Goal: Check status

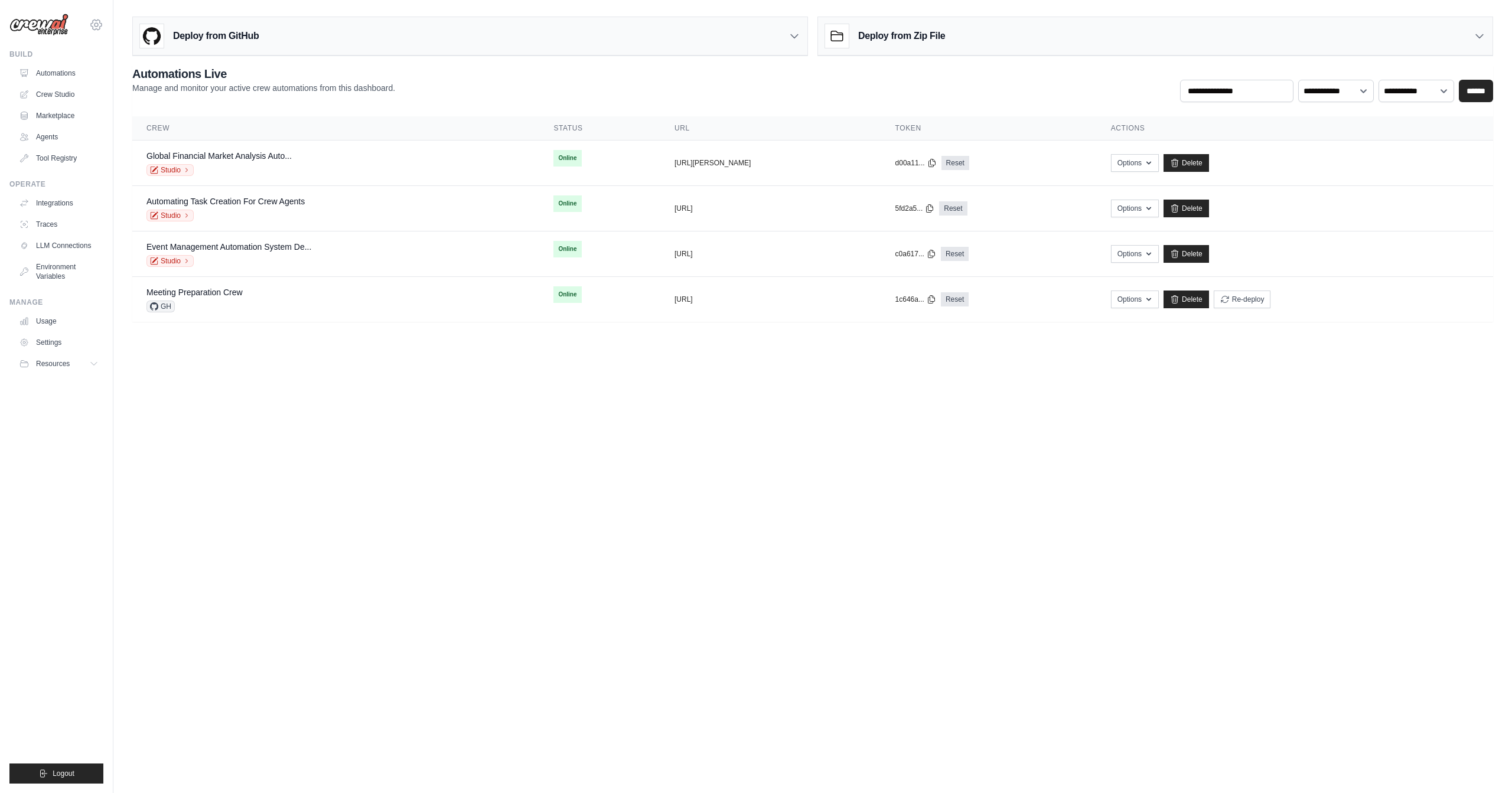
click at [96, 19] on icon at bounding box center [96, 25] width 14 height 14
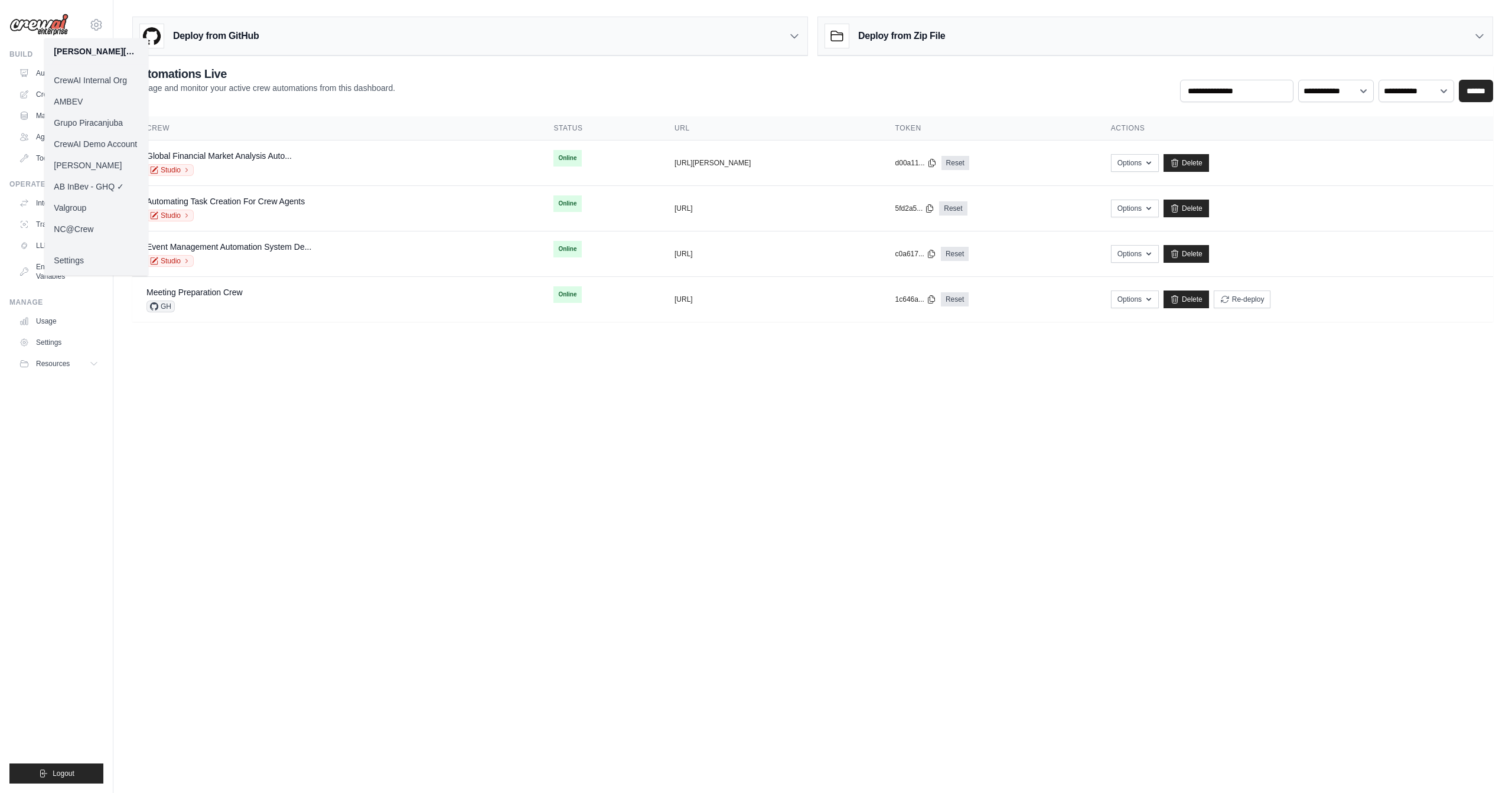
click at [94, 164] on link "[PERSON_NAME]" at bounding box center [96, 165] width 104 height 21
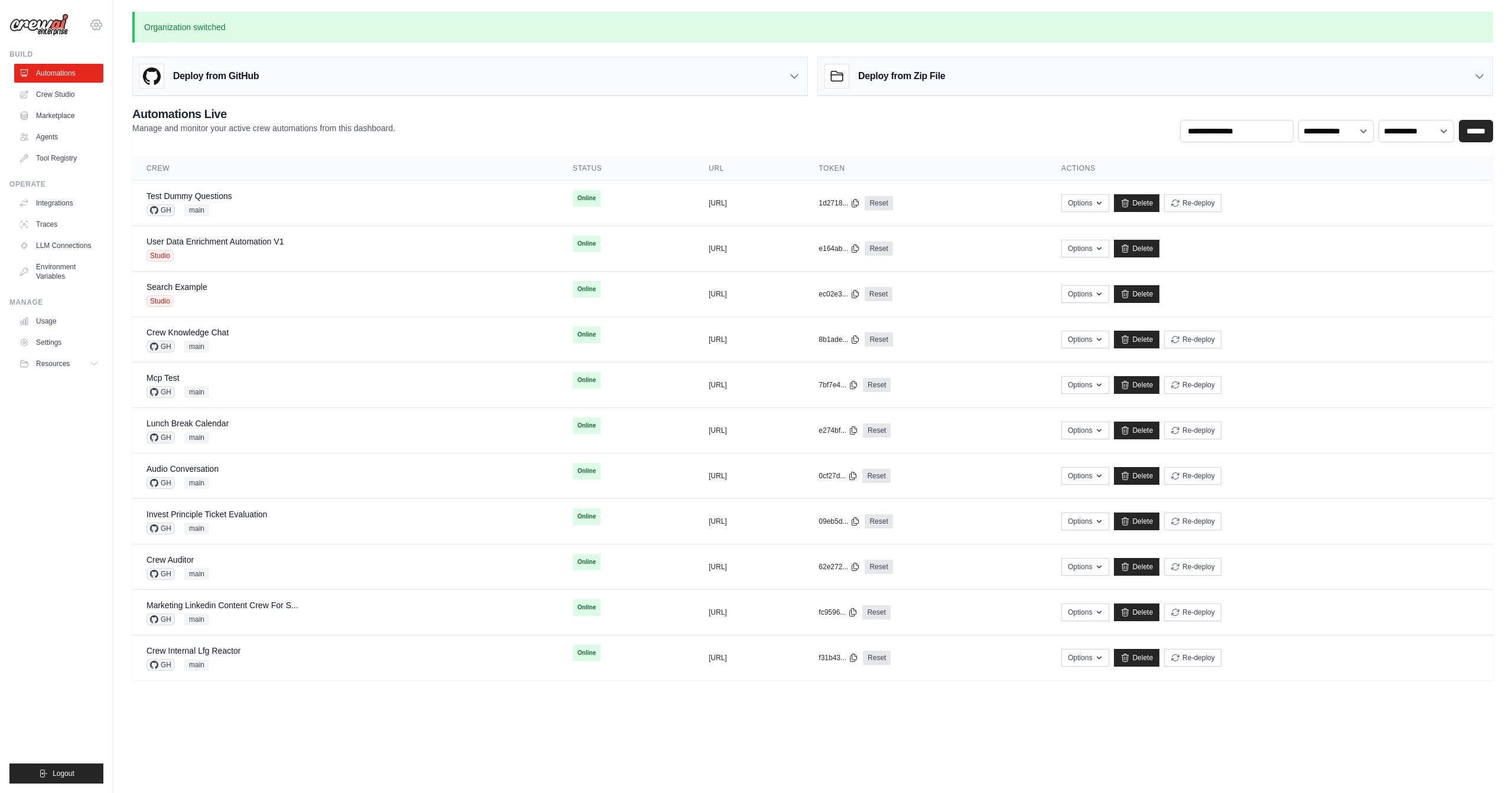
click at [98, 20] on icon at bounding box center [96, 25] width 11 height 10
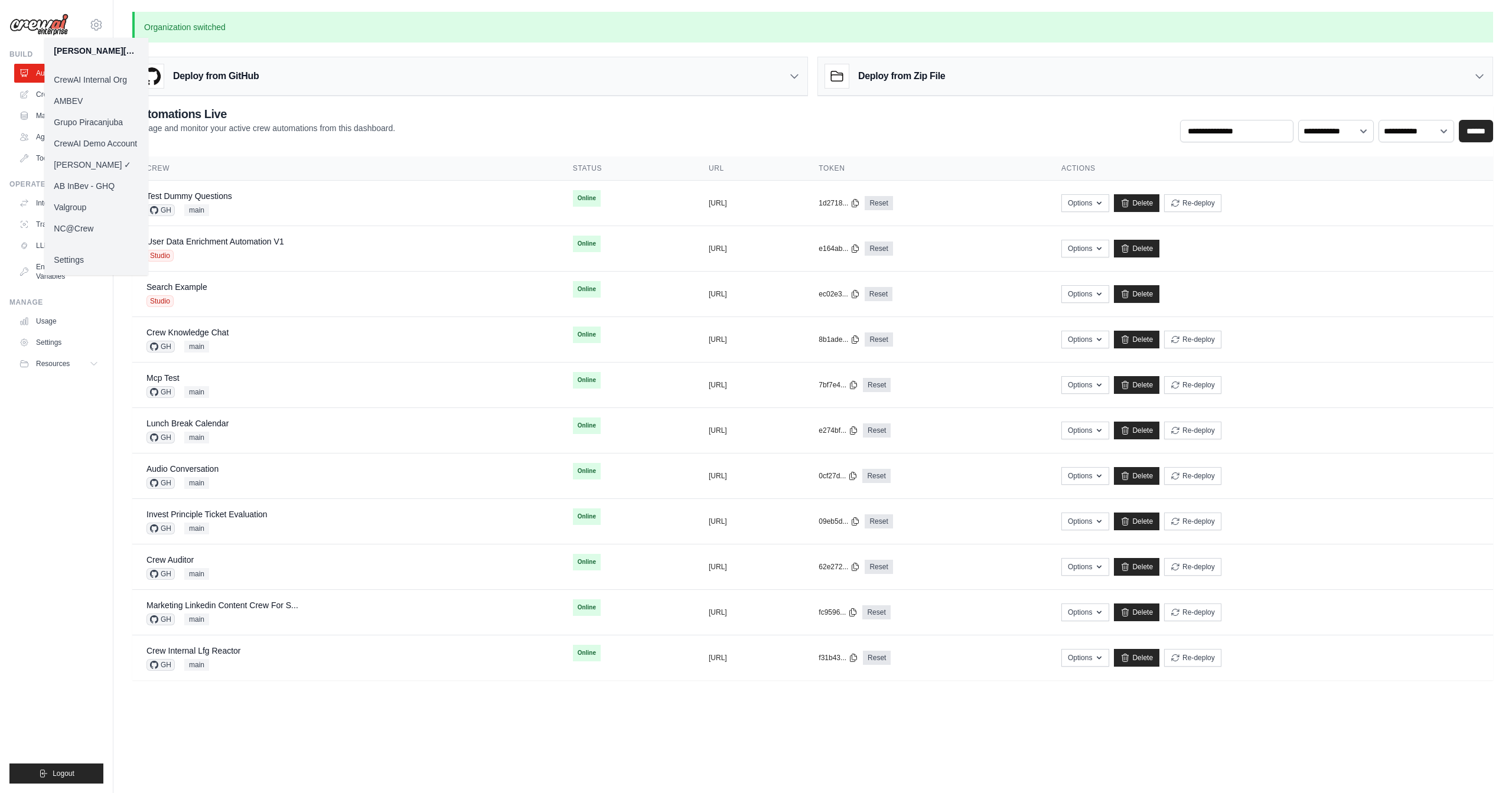
click at [119, 143] on link "CrewAI Demo Account" at bounding box center [96, 143] width 104 height 21
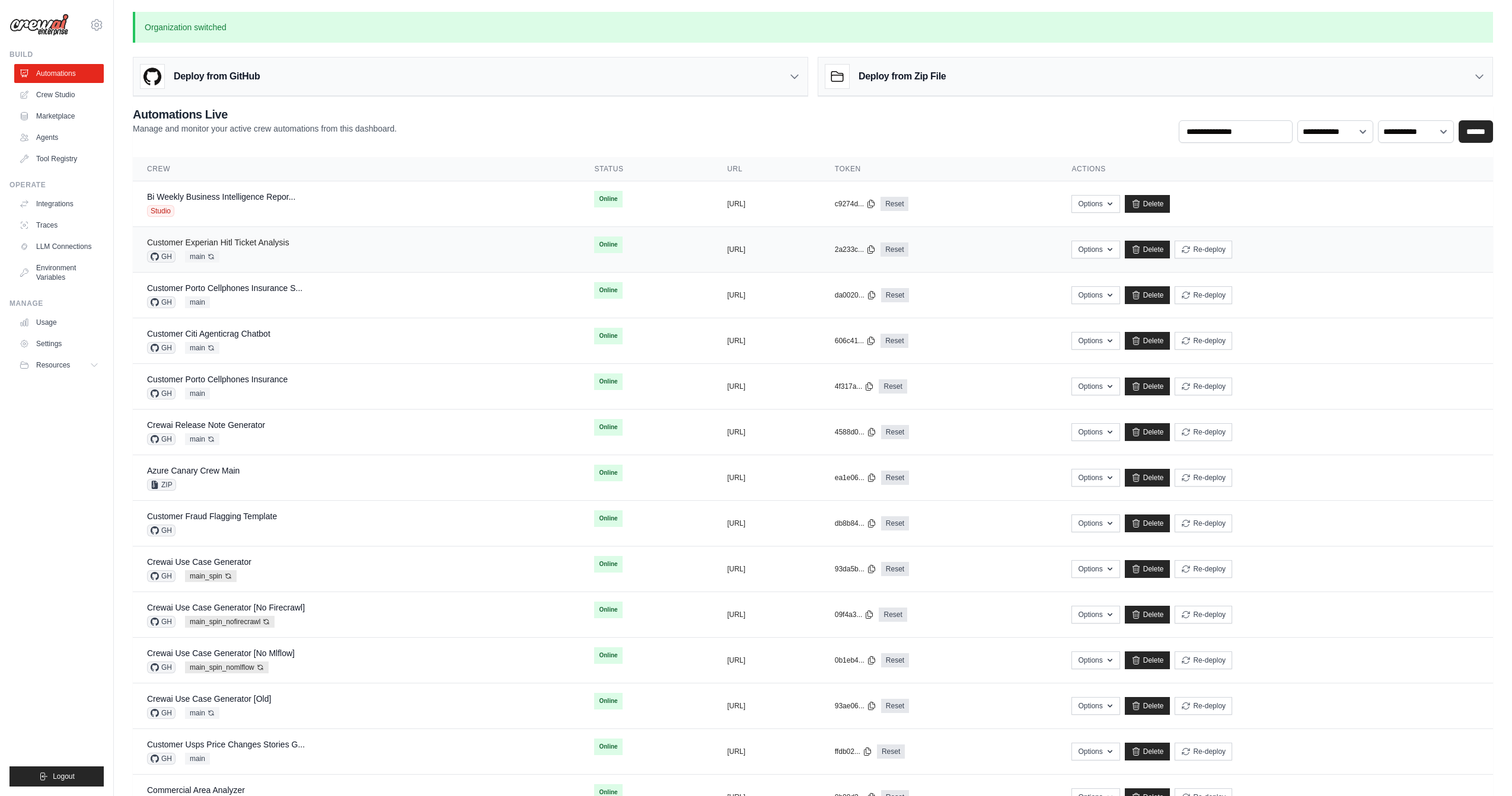
click at [249, 240] on link "Customer Experian Hitl Ticket Analysis" at bounding box center [219, 242] width 143 height 10
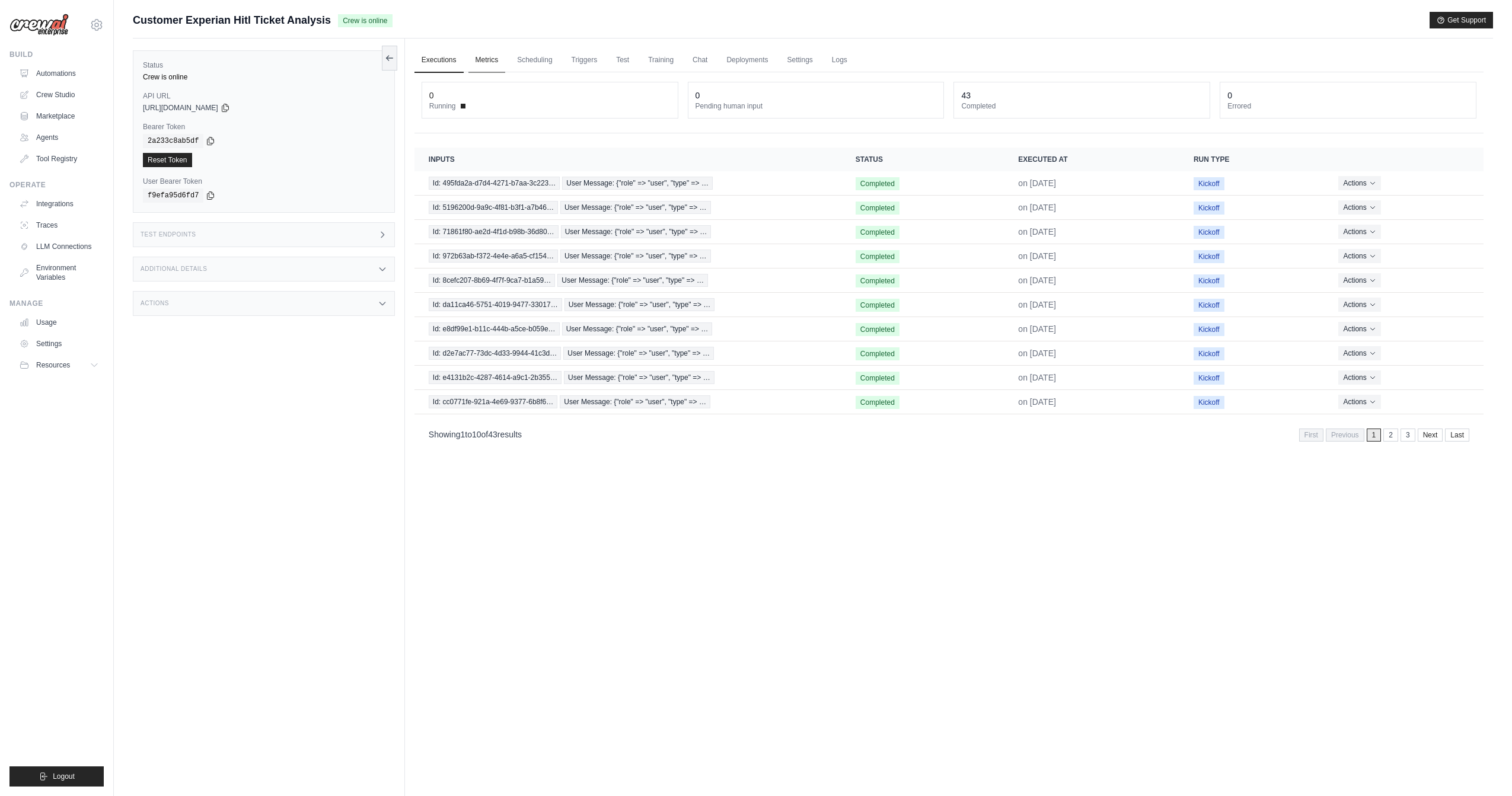
click at [499, 60] on link "Metrics" at bounding box center [487, 60] width 38 height 25
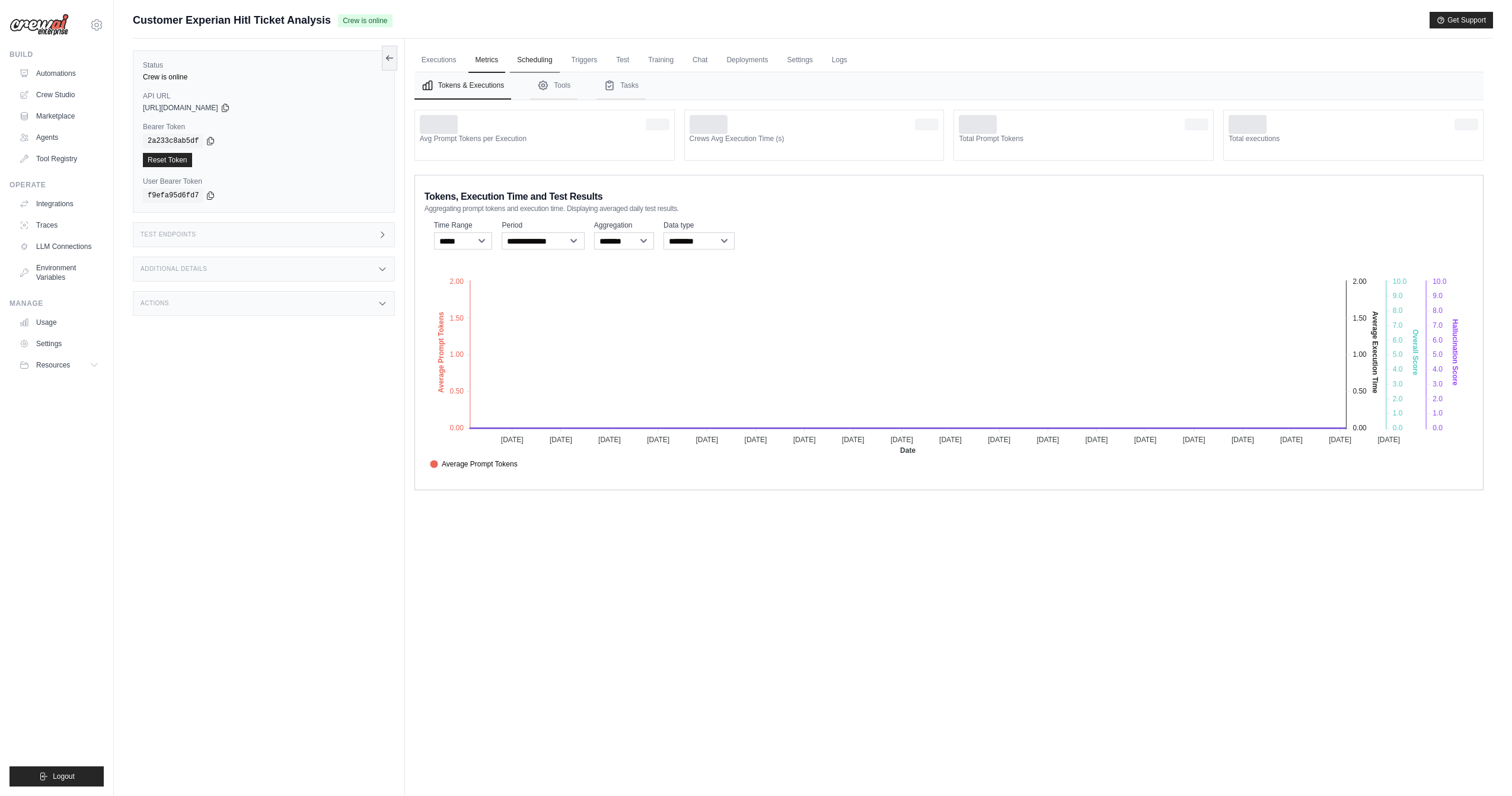
click at [541, 60] on link "Scheduling" at bounding box center [535, 60] width 49 height 25
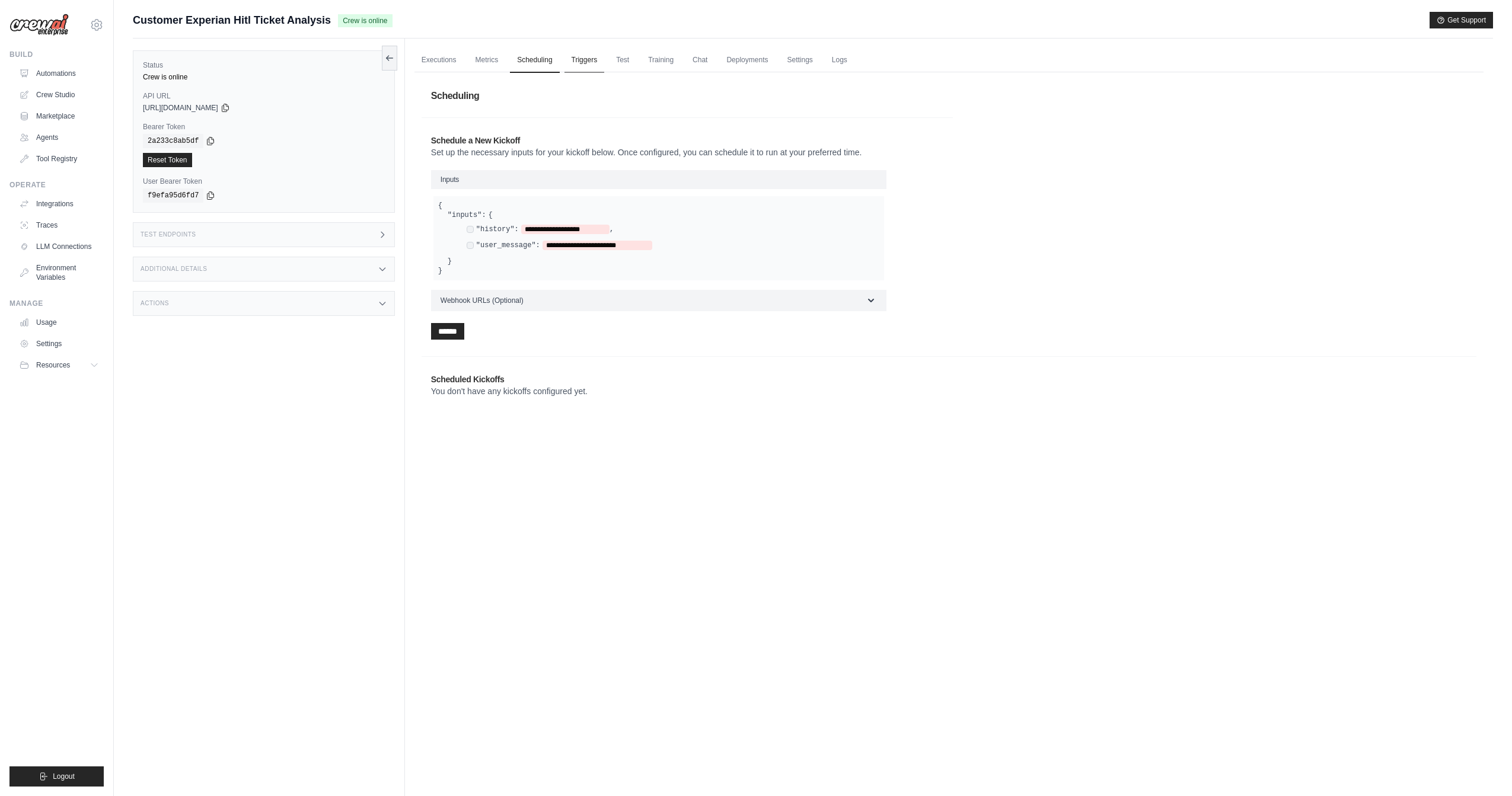
click at [592, 67] on link "Triggers" at bounding box center [585, 60] width 40 height 25
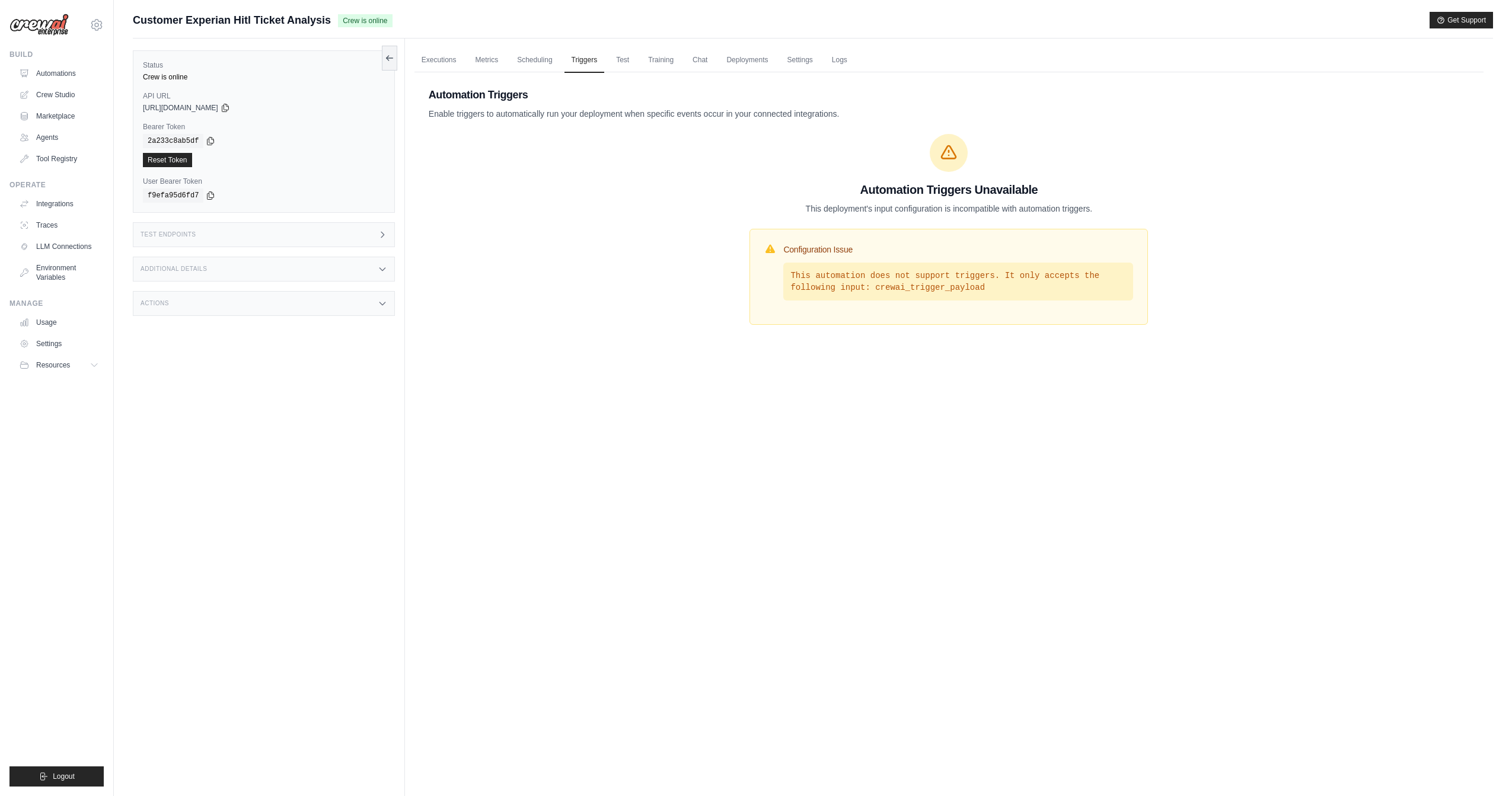
click at [713, 236] on div "Automation Triggers Enable triggers to automatically run your deployment when s…" at bounding box center [949, 213] width 1069 height 281
click at [486, 64] on link "Metrics" at bounding box center [487, 60] width 38 height 25
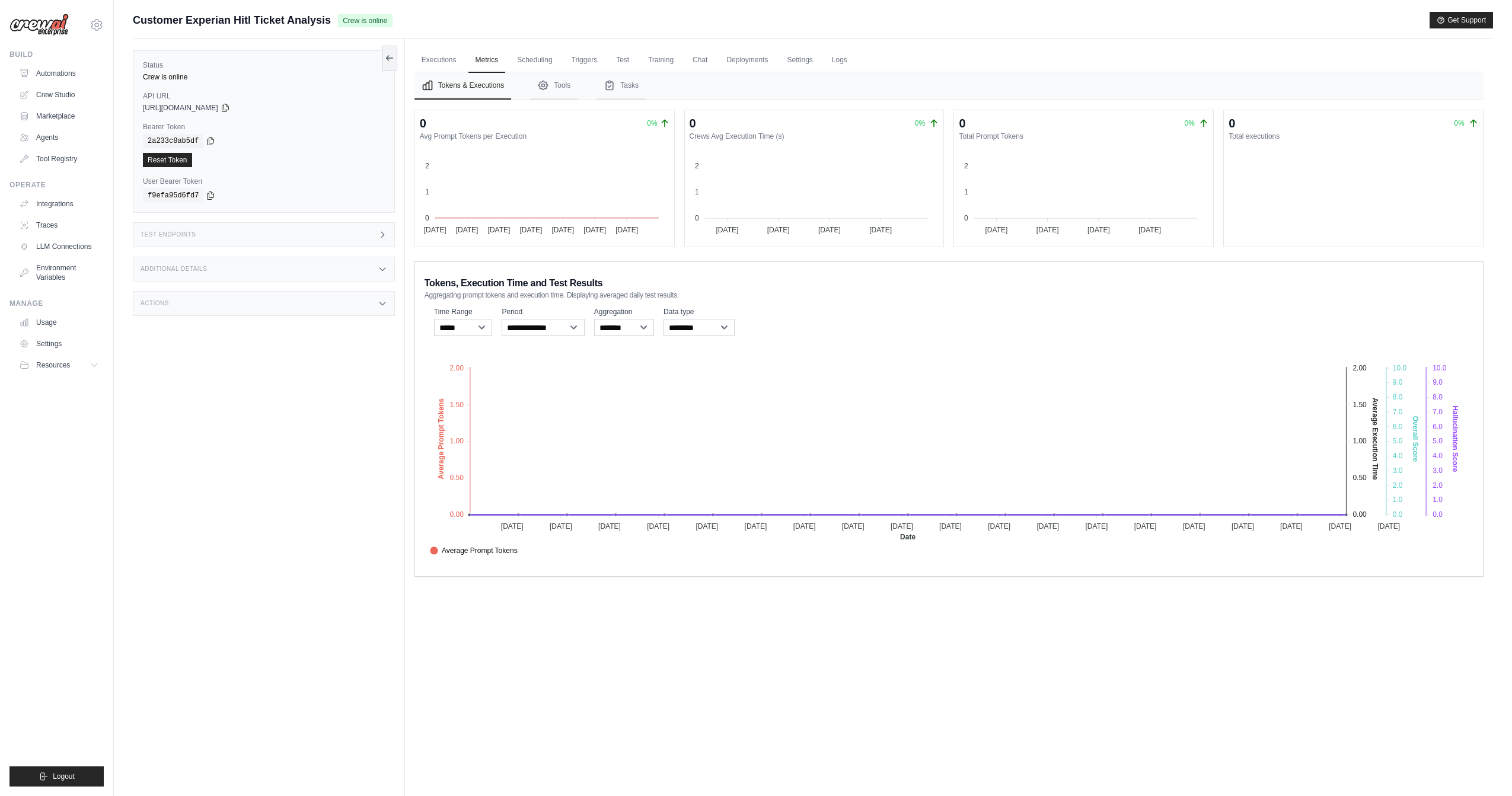
click at [464, 55] on ul "Executions Metrics Scheduling Triggers Test Training Chat Deployments Settings …" at bounding box center [949, 60] width 1069 height 24
click at [437, 64] on link "Executions" at bounding box center [439, 60] width 49 height 25
